Goal: Find specific page/section: Find specific page/section

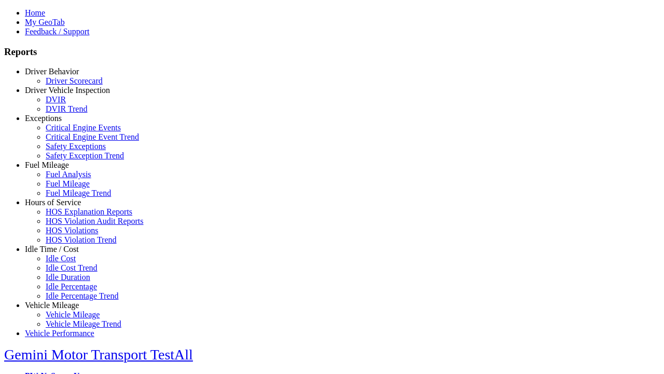
click at [60, 122] on link "Exceptions" at bounding box center [43, 118] width 37 height 9
click at [67, 150] on link "Safety Exceptions" at bounding box center [76, 146] width 60 height 9
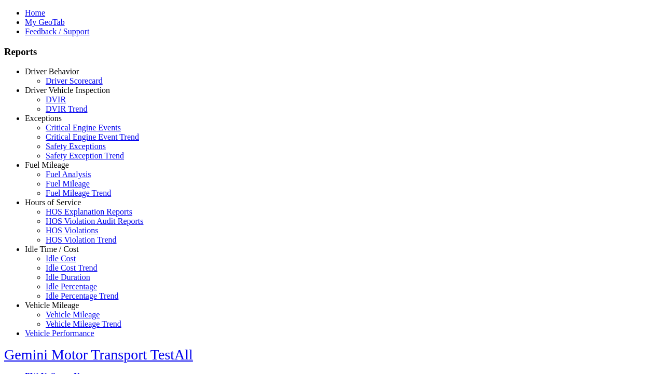
type input "**********"
